Goal: Task Accomplishment & Management: Manage account settings

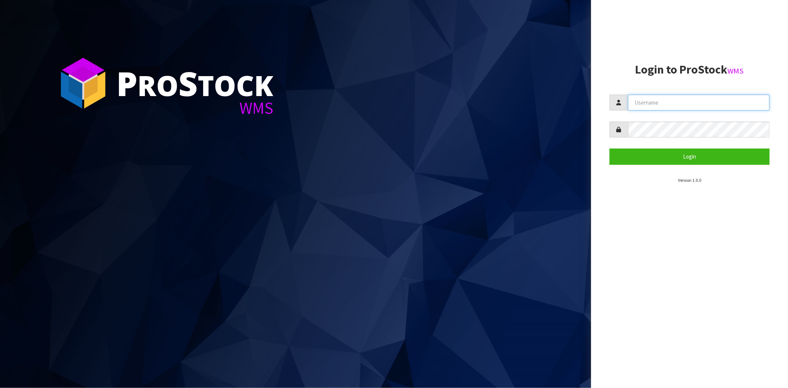
click at [660, 105] on input "text" at bounding box center [699, 103] width 142 height 16
type input "[PERSON_NAME][EMAIL_ADDRESS][DOMAIN_NAME]"
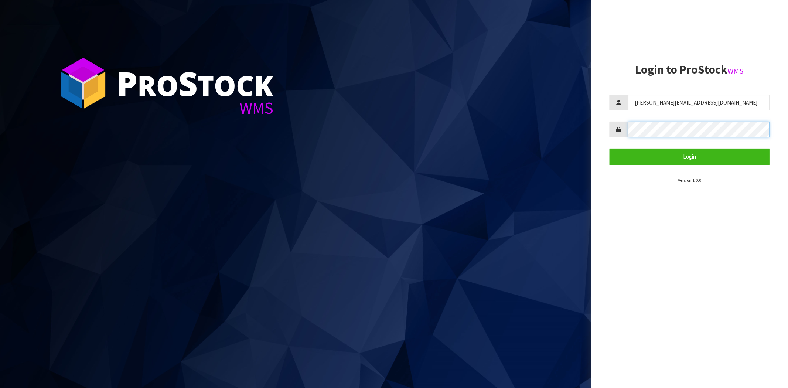
click at [610, 149] on button "Login" at bounding box center [690, 157] width 160 height 16
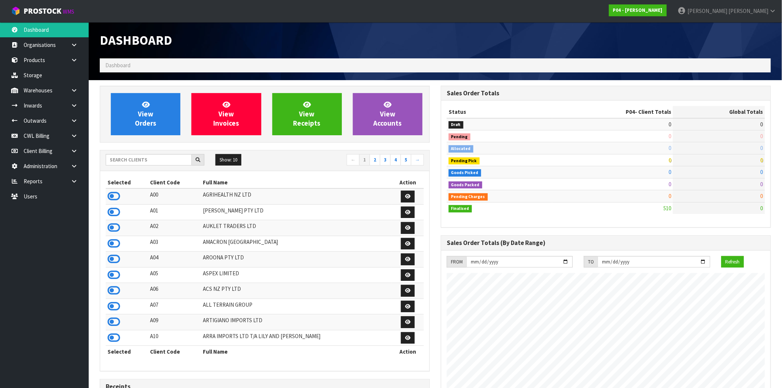
scroll to position [452, 341]
click at [115, 195] on icon at bounding box center [114, 196] width 13 height 11
click at [76, 123] on icon at bounding box center [74, 121] width 7 height 6
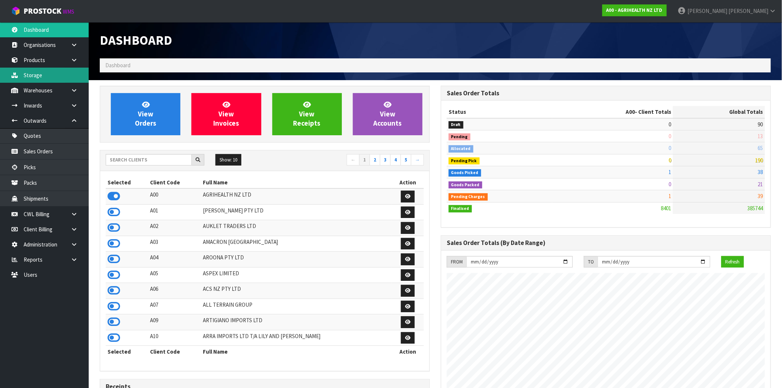
click at [43, 72] on link "Storage" at bounding box center [44, 75] width 89 height 15
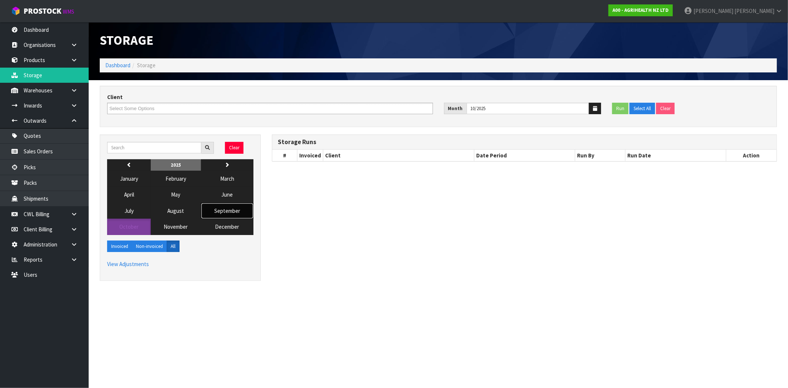
click at [220, 209] on span "September" at bounding box center [227, 210] width 26 height 7
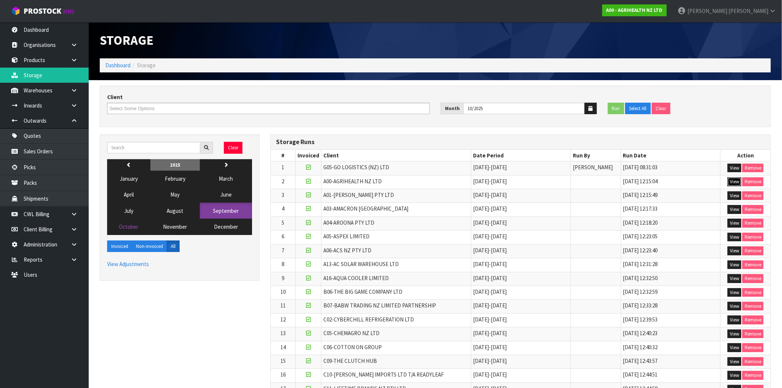
click at [736, 184] on button "View" at bounding box center [734, 181] width 14 height 9
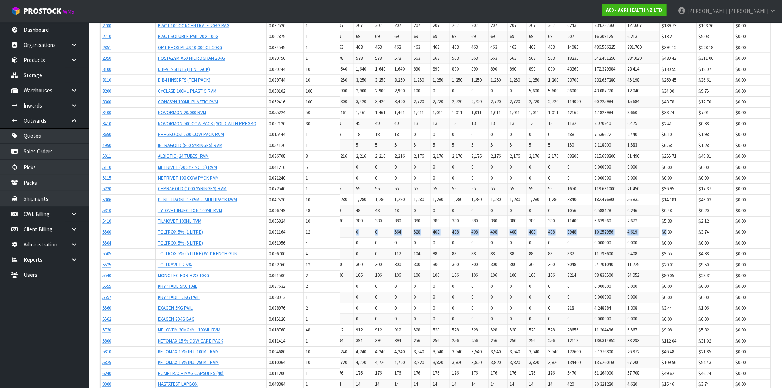
scroll to position [0, 593]
drag, startPoint x: 560, startPoint y: 234, endPoint x: 667, endPoint y: 235, distance: 106.4
click at [659, 235] on tr "5500 TOLTROX 5% (1 LITRE) 0.031164 12 0 0 0 0 0 0 0 0 0 0 0 0 0 0 0 0 0 0 0 0 0…" at bounding box center [324, 232] width 671 height 11
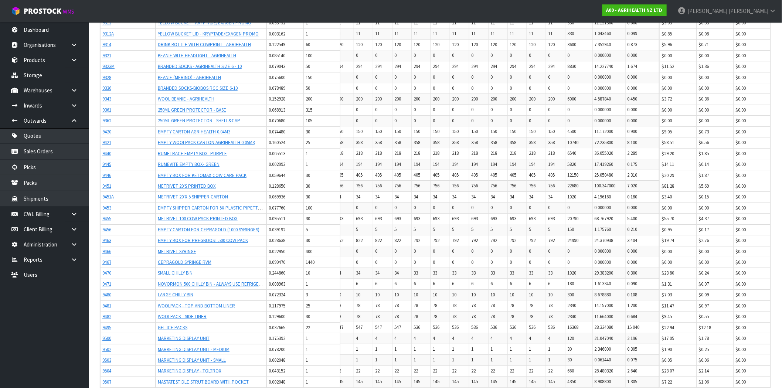
scroll to position [1129, 0]
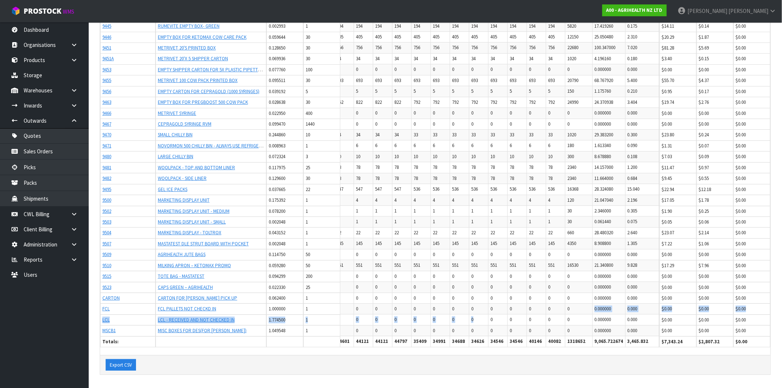
drag, startPoint x: 452, startPoint y: 317, endPoint x: 587, endPoint y: 307, distance: 135.6
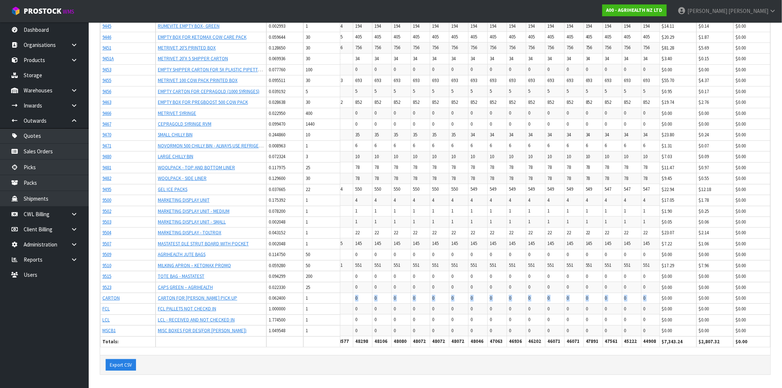
scroll to position [0, 0]
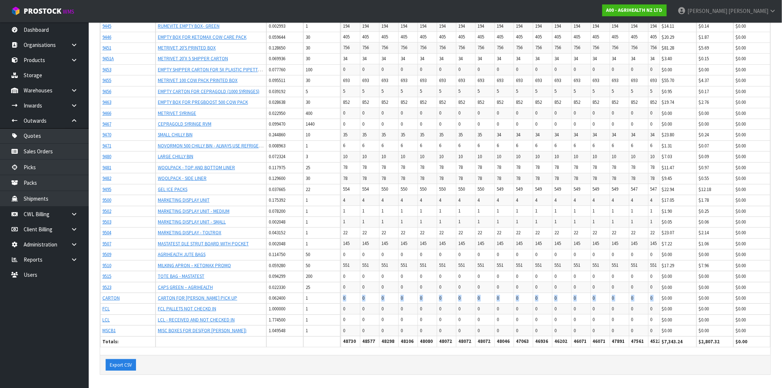
drag, startPoint x: 433, startPoint y: 291, endPoint x: 308, endPoint y: 287, distance: 125.7
click at [341, 293] on tr "CARTON CARTON FOR [PERSON_NAME] PICK UP 0.062400 1 0 0 0 0 0 0 0 0 0 0 0 0 0 0 …" at bounding box center [676, 298] width 671 height 11
drag, startPoint x: 387, startPoint y: 303, endPoint x: 382, endPoint y: 300, distance: 6.5
click at [379, 303] on td "0" at bounding box center [369, 308] width 19 height 11
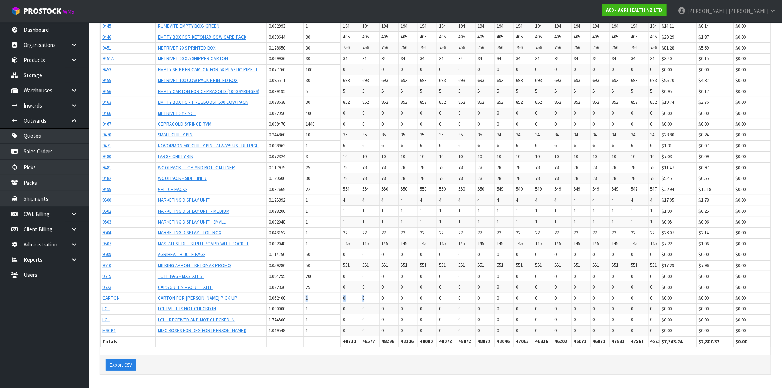
drag, startPoint x: 380, startPoint y: 291, endPoint x: 304, endPoint y: 289, distance: 76.1
click at [341, 293] on tr "CARTON CARTON FOR [PERSON_NAME] PICK UP 0.062400 1 0 0 0 0 0 0 0 0 0 0 0 0 0 0 …" at bounding box center [676, 298] width 671 height 11
click at [356, 293] on td "0" at bounding box center [350, 298] width 19 height 11
drag, startPoint x: 352, startPoint y: 323, endPoint x: 248, endPoint y: 329, distance: 104.7
click at [341, 329] on tr "MSCB1 MISC BOXES FOR DES(FOR [PERSON_NAME]) 1.049548 1 0 0 0 0 0 0 0 0 0 0 0 0 …" at bounding box center [676, 330] width 671 height 11
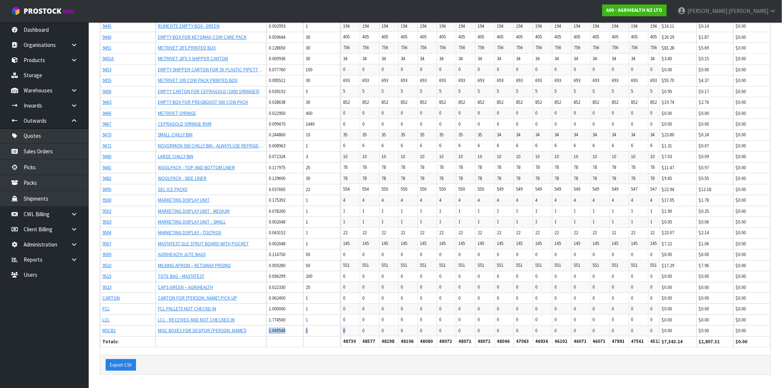
click at [354, 325] on td "0" at bounding box center [350, 330] width 19 height 11
drag, startPoint x: 215, startPoint y: 270, endPoint x: 146, endPoint y: 269, distance: 69.1
click at [341, 271] on tr "9515 TOTE BAG - MASTATEST 0.094299 200 0 0 0 0 0 0 0 0 0 0 0 0 0 0 0 0 0 0 0 0 …" at bounding box center [676, 276] width 671 height 11
drag, startPoint x: 314, startPoint y: 270, endPoint x: 302, endPoint y: 270, distance: 12.6
click at [341, 271] on tr "9515 TOTE BAG - MASTATEST 0.094299 200 0 0 0 0 0 0 0 0 0 0 0 0 0 0 0 0 0 0 0 0 …" at bounding box center [676, 276] width 671 height 11
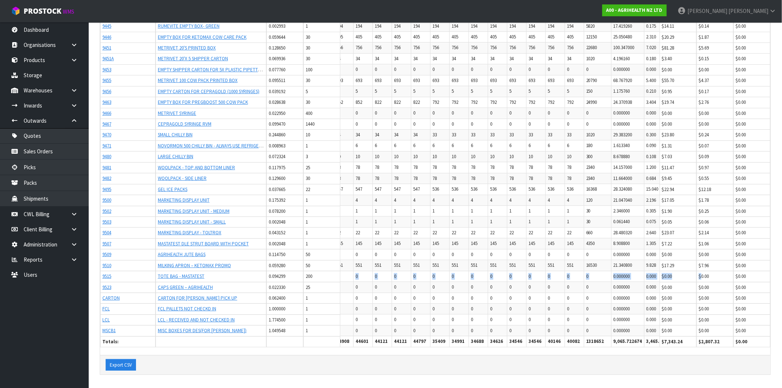
scroll to position [0, 593]
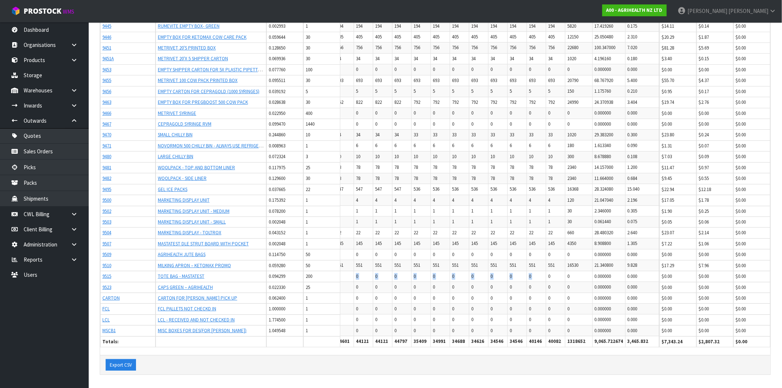
drag, startPoint x: 353, startPoint y: 270, endPoint x: 527, endPoint y: 270, distance: 174.0
click at [542, 271] on tr "9515 TOTE BAG - MASTATEST 0.094299 200 0 0 0 0 0 0 0 0 0 0 0 0 0 0 0 0 0 0 0 0 …" at bounding box center [324, 276] width 671 height 11
click at [412, 271] on td "0" at bounding box center [421, 276] width 19 height 11
drag, startPoint x: 359, startPoint y: 270, endPoint x: 592, endPoint y: 271, distance: 232.8
click at [592, 271] on tr "9515 TOTE BAG - MASTATEST 0.094299 200 0 0 0 0 0 0 0 0 0 0 0 0 0 0 0 0 0 0 0 0 …" at bounding box center [324, 276] width 671 height 11
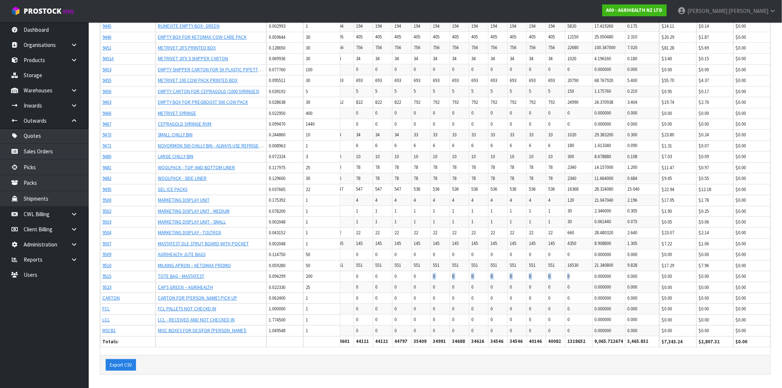
click at [412, 271] on td "0" at bounding box center [421, 276] width 19 height 11
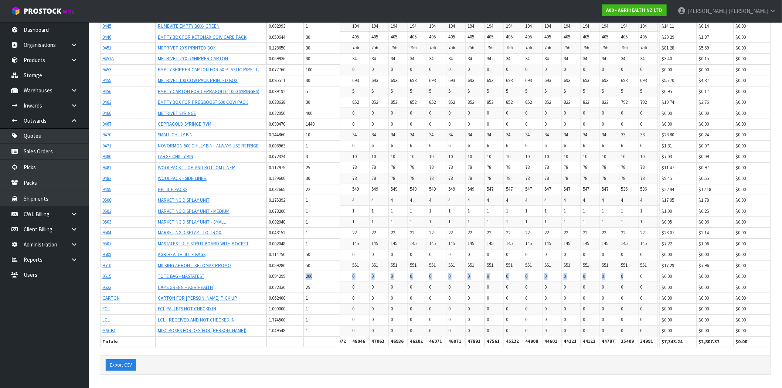
scroll to position [0, 0]
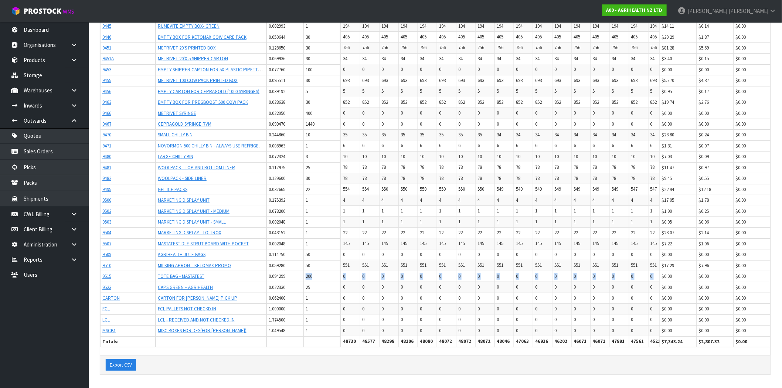
drag, startPoint x: 363, startPoint y: 268, endPoint x: 304, endPoint y: 268, distance: 58.7
click at [341, 271] on tr "9515 TOTE BAG - MASTATEST 0.094299 200 0 0 0 0 0 0 0 0 0 0 0 0 0 0 0 0 0 0 0 0 …" at bounding box center [676, 276] width 671 height 11
click at [353, 271] on td "0" at bounding box center [350, 276] width 19 height 11
drag, startPoint x: 115, startPoint y: 270, endPoint x: 102, endPoint y: 270, distance: 12.2
click at [102, 271] on td "9515" at bounding box center [127, 276] width 55 height 11
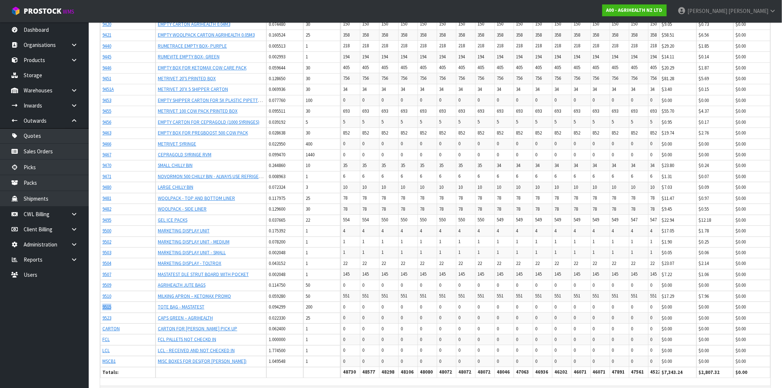
scroll to position [1129, 0]
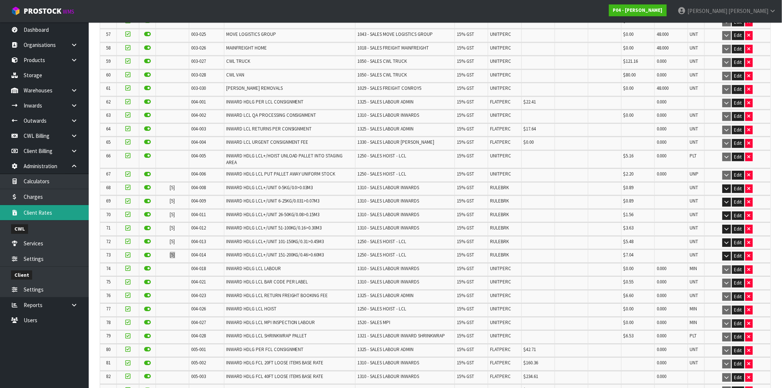
scroll to position [903, 0]
